Goal: Task Accomplishment & Management: Manage account settings

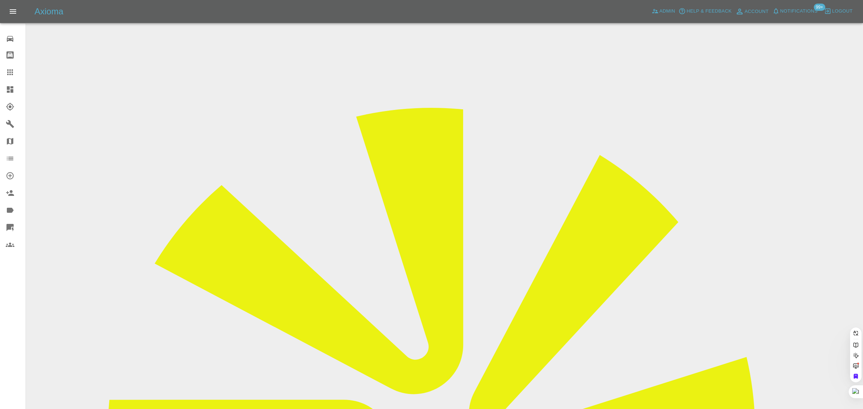
paste input "[EMAIL_ADDRESS][PERSON_NAME][DOMAIN_NAME]"
type input "[EMAIL_ADDRESS][PERSON_NAME][DOMAIN_NAME]"
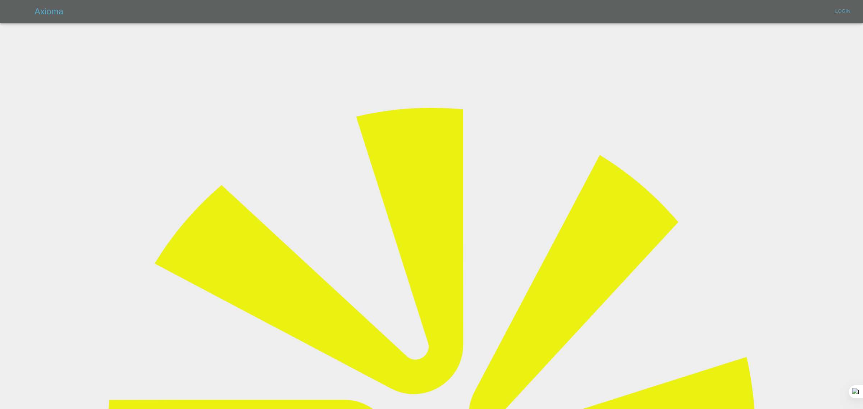
type input "[EMAIL_ADDRESS][DOMAIN_NAME]"
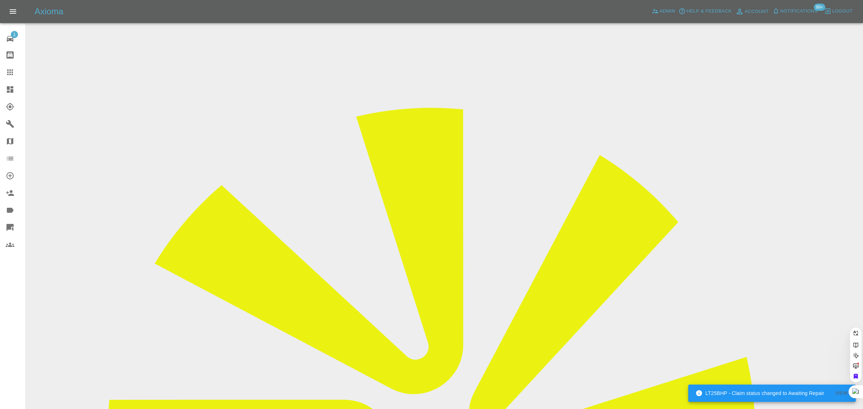
paste input "[EMAIL_ADDRESS][PERSON_NAME][DOMAIN_NAME]"
type input "alun.[PERSON_NAME]@live.co.u"
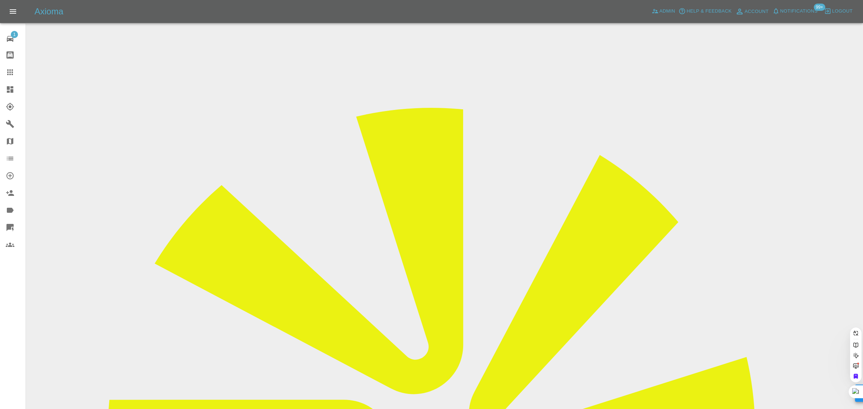
scroll to position [0, 0]
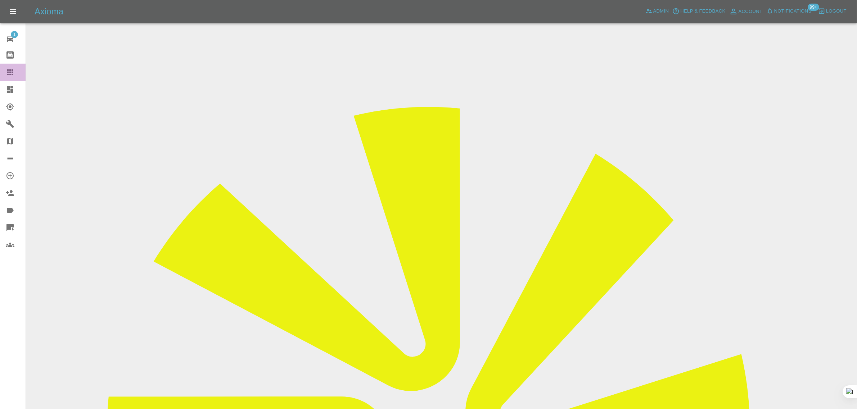
click at [15, 71] on div at bounding box center [16, 72] width 20 height 9
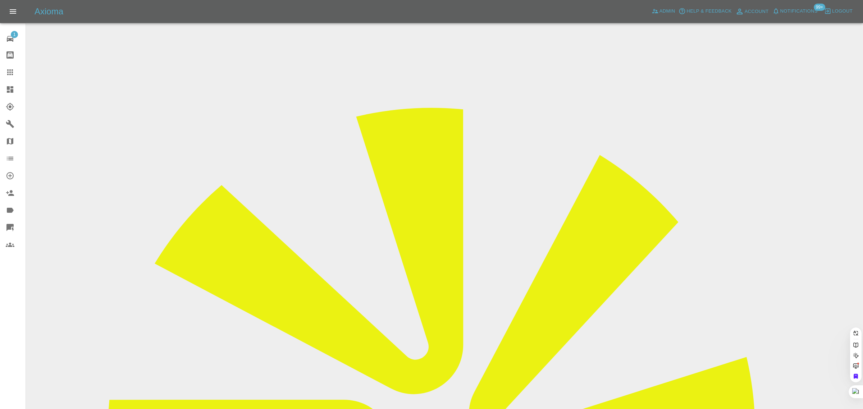
paste input "[EMAIL_ADDRESS][DOMAIN_NAME]"
type input "[EMAIL_ADDRESS][DOMAIN_NAME]"
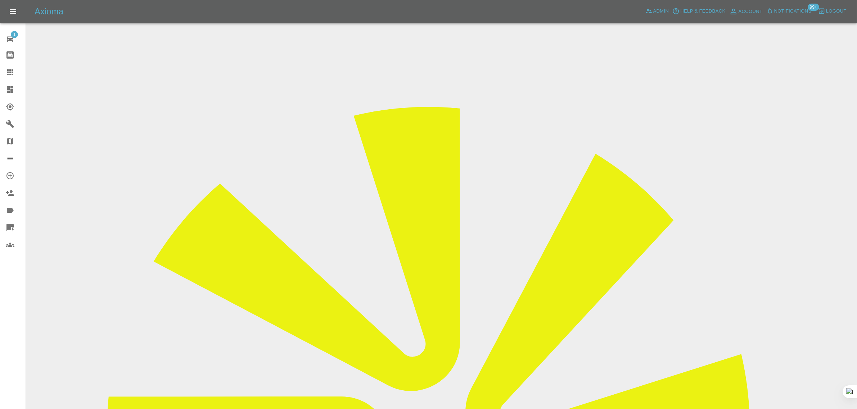
drag, startPoint x: 679, startPoint y: 106, endPoint x: 726, endPoint y: 107, distance: 46.4
copy tr "Remote Paint Rep"
click at [10, 76] on icon at bounding box center [10, 72] width 9 height 9
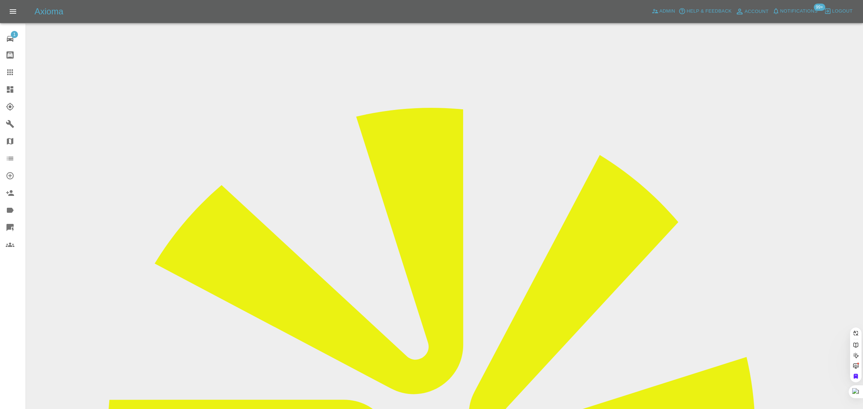
paste input "[EMAIL_ADDRESS][DOMAIN_NAME]"
type input "[EMAIL_ADDRESS][DOMAIN_NAME]"
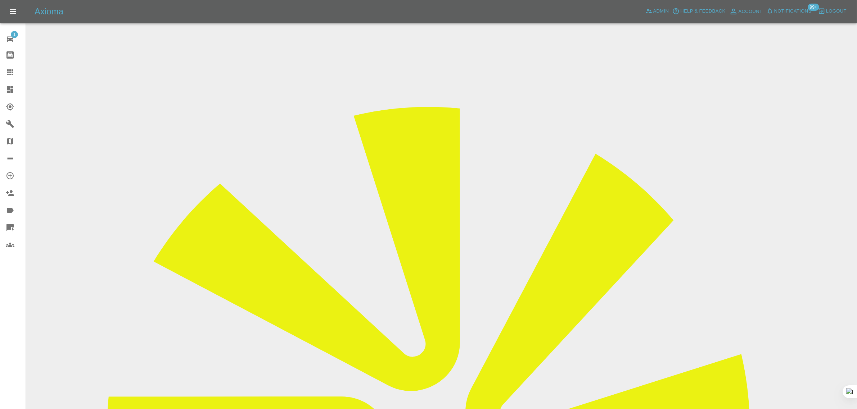
click at [0, 0] on input "Choose images" at bounding box center [0, 0] width 0 height 0
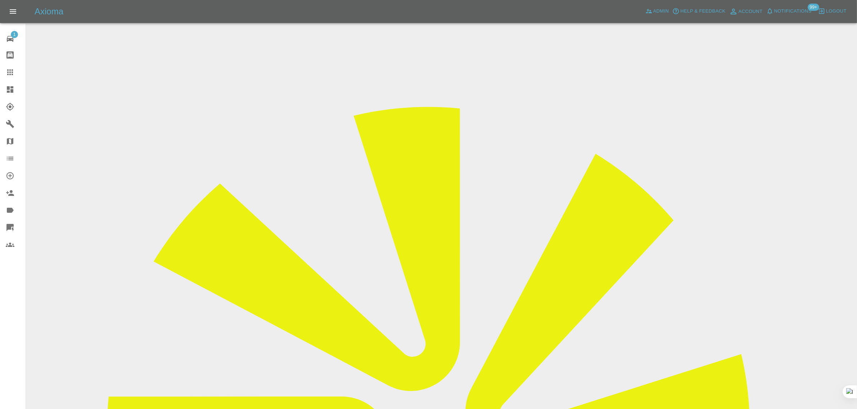
drag, startPoint x: 613, startPoint y: 100, endPoint x: 617, endPoint y: 111, distance: 11.4
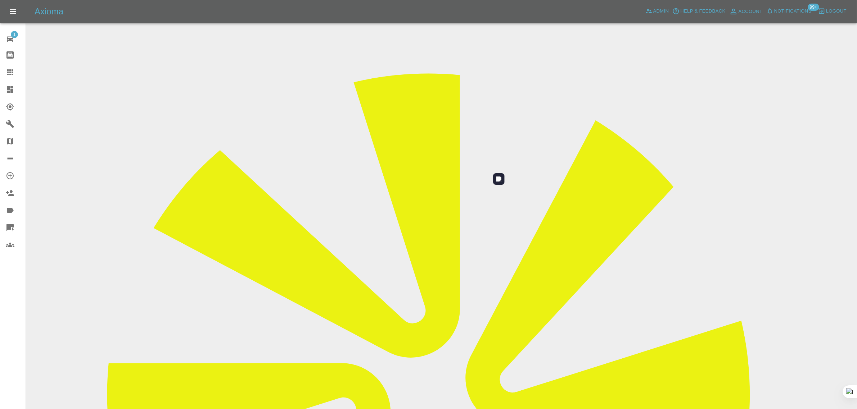
scroll to position [35, 0]
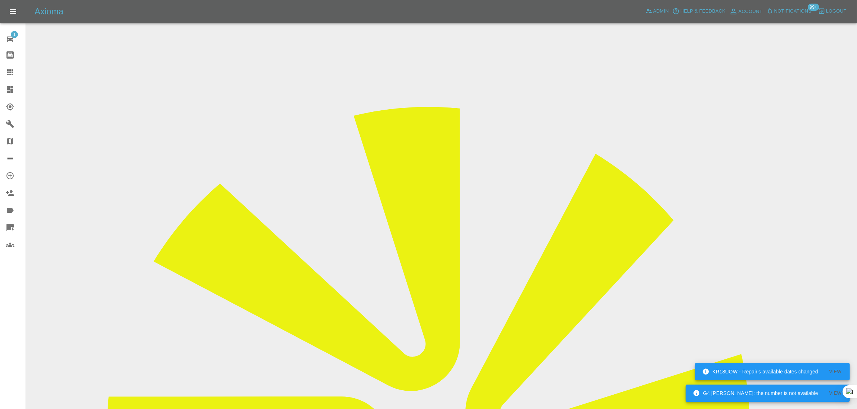
click at [19, 73] on div at bounding box center [16, 72] width 20 height 9
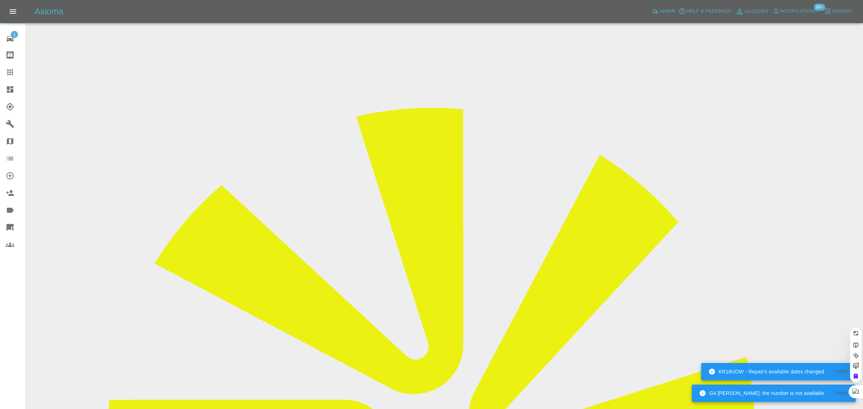
paste input "[EMAIL_ADDRESS][DOMAIN_NAME]"
type input "garrypjones@yahoo.co.u"
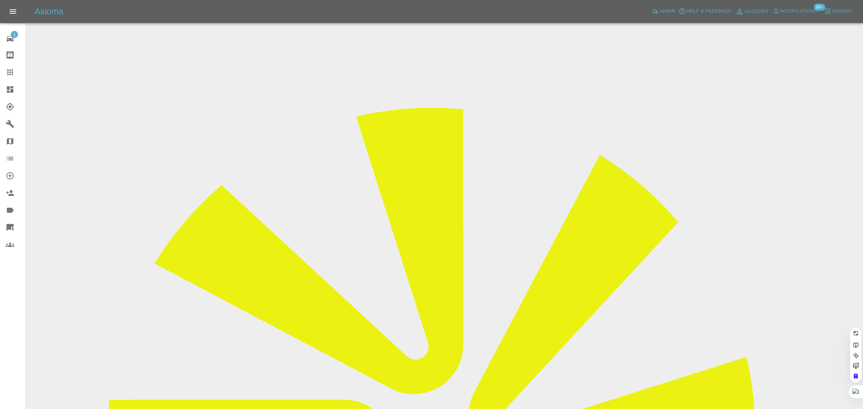
scroll to position [0, 6]
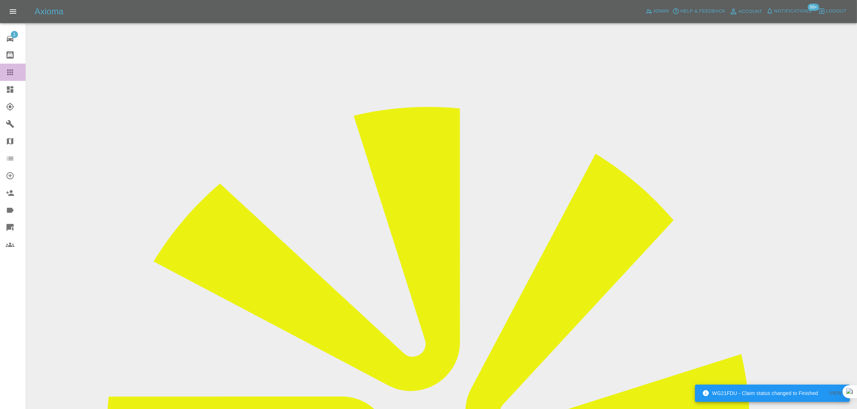
click at [12, 73] on icon at bounding box center [10, 72] width 9 height 9
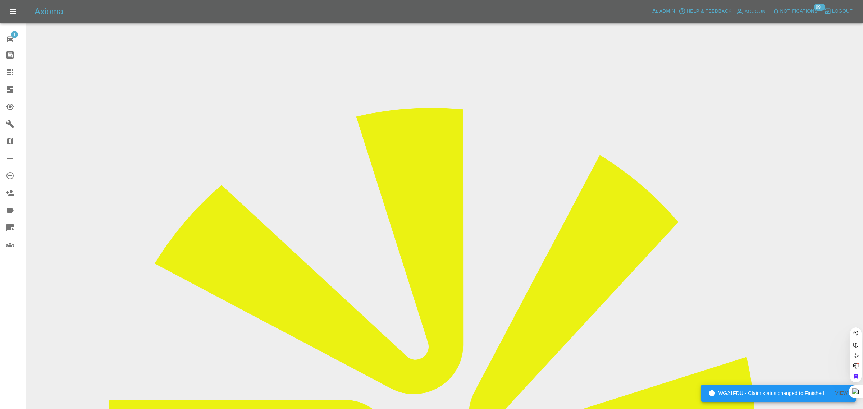
paste input "[EMAIL_ADDRESS][DOMAIN_NAME]"
type input "[EMAIL_ADDRESS][DOMAIN_NAME]"
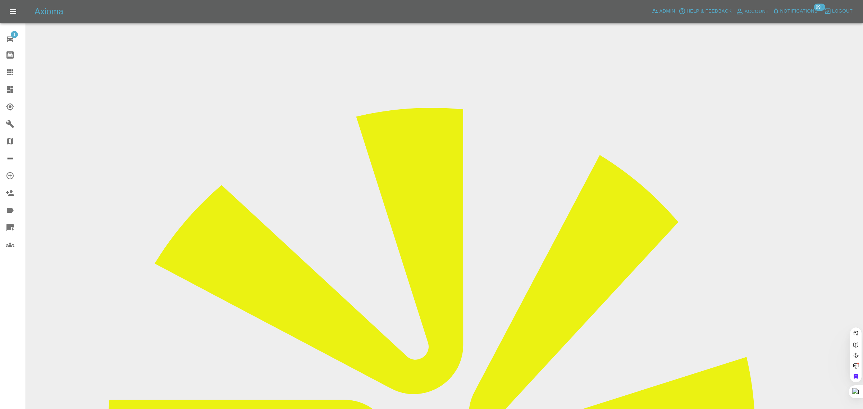
scroll to position [0, 21]
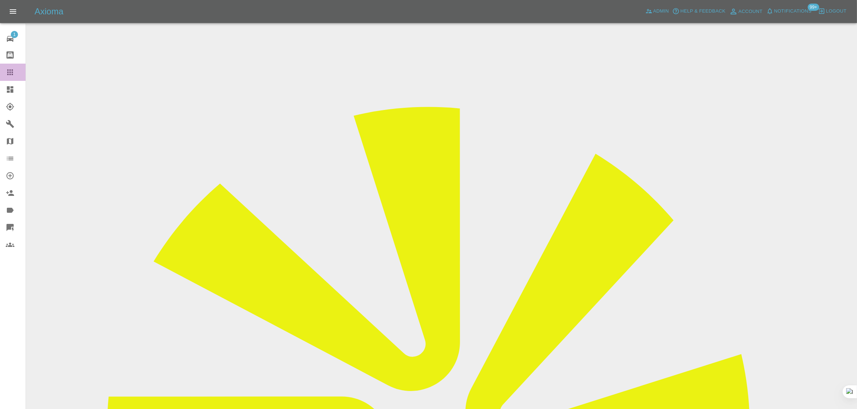
click at [10, 73] on icon at bounding box center [10, 72] width 6 height 6
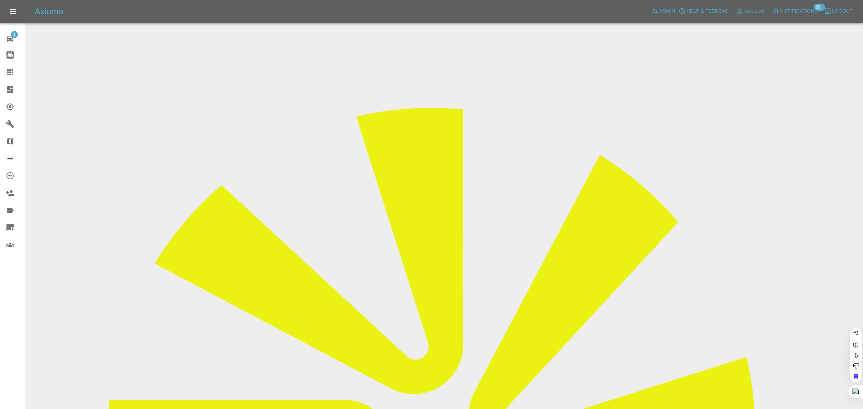
paste input "[EMAIL_ADDRESS][DOMAIN_NAME]"
type input "[EMAIL_ADDRESS][DOMAIN_NAME]"
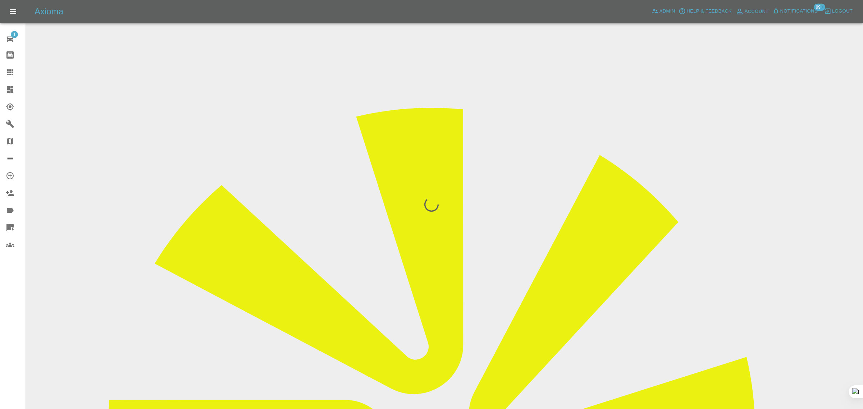
click at [11, 281] on div "1 Repair home Bodyshop home Claims Dashboard Explorer Garages Map Organization …" at bounding box center [13, 204] width 26 height 409
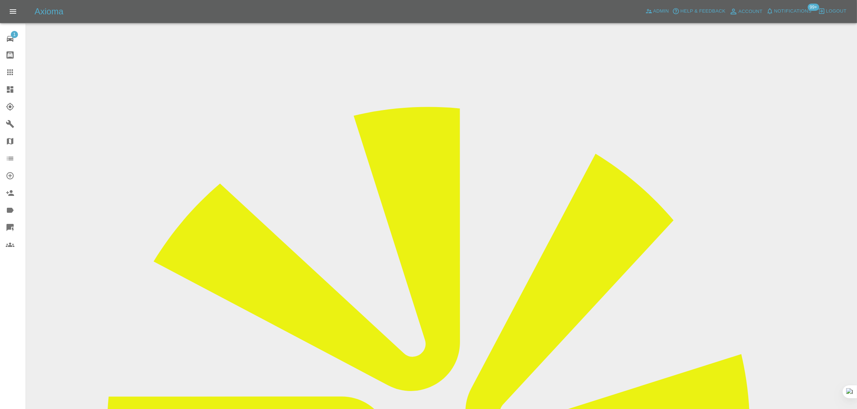
drag, startPoint x: 687, startPoint y: 108, endPoint x: 720, endPoint y: 110, distance: 32.8
copy td "Mobile Paint R"
click at [14, 73] on div at bounding box center [16, 72] width 20 height 9
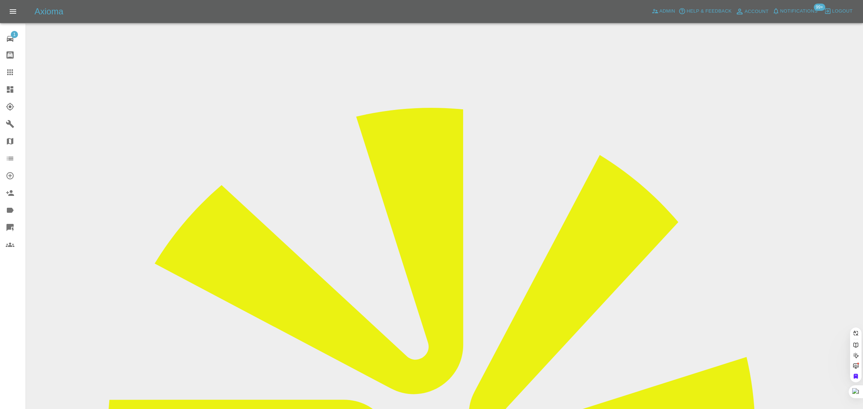
paste input "[EMAIL_ADDRESS][DOMAIN_NAME]"
type input "[EMAIL_ADDRESS][DOMAIN_NAME]"
